Goal: Navigation & Orientation: Find specific page/section

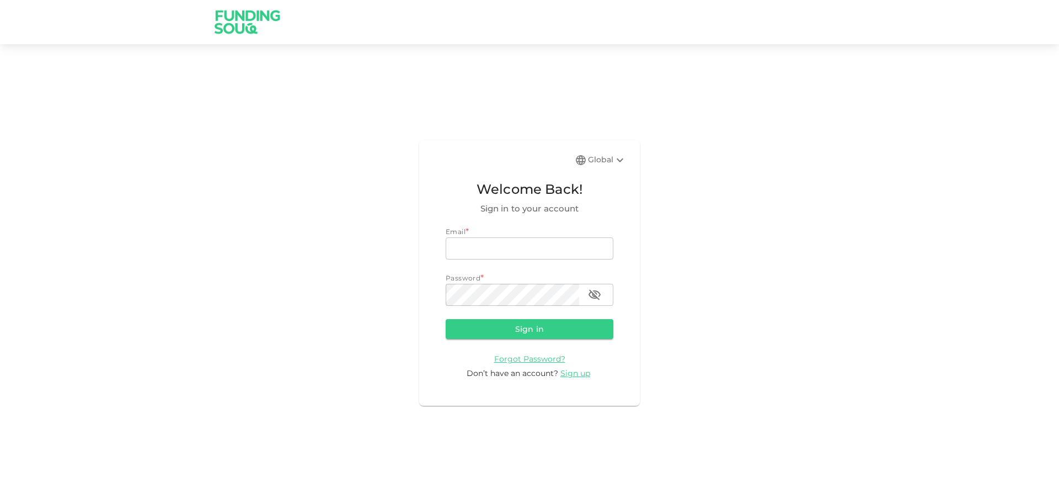
type input "[EMAIL_ADDRESS][DOMAIN_NAME]"
click at [521, 329] on button "Sign in" at bounding box center [530, 329] width 168 height 20
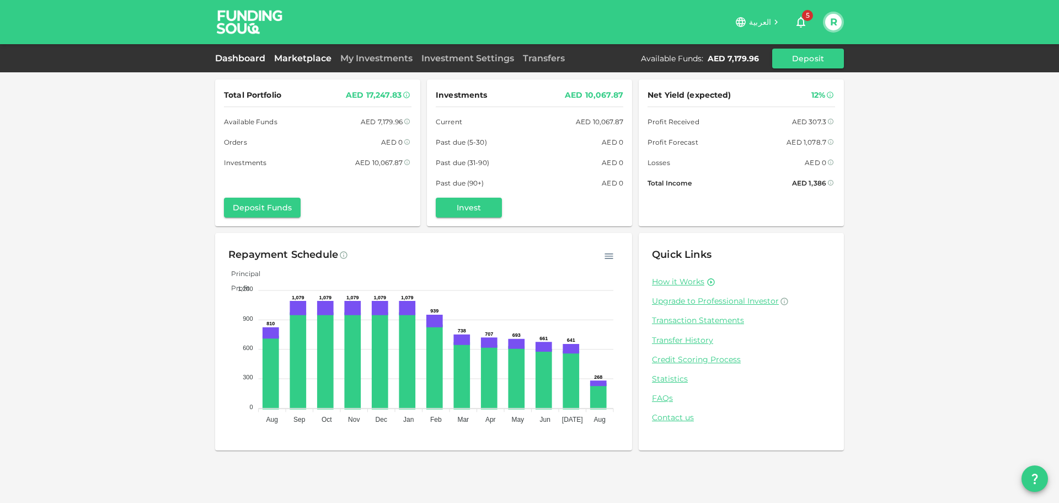
click at [292, 60] on link "Marketplace" at bounding box center [303, 58] width 66 height 10
